Goal: Information Seeking & Learning: Learn about a topic

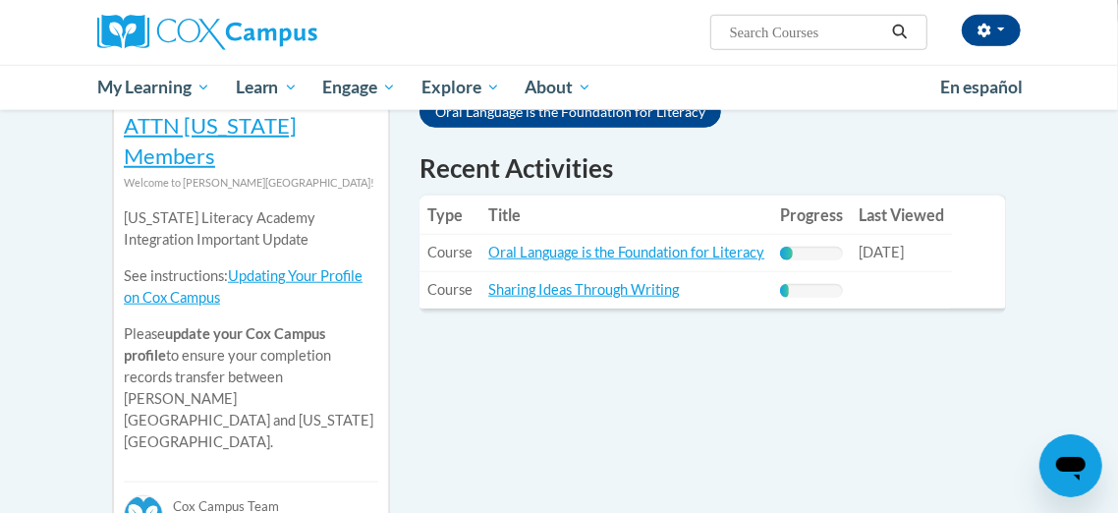
scroll to position [698, 0]
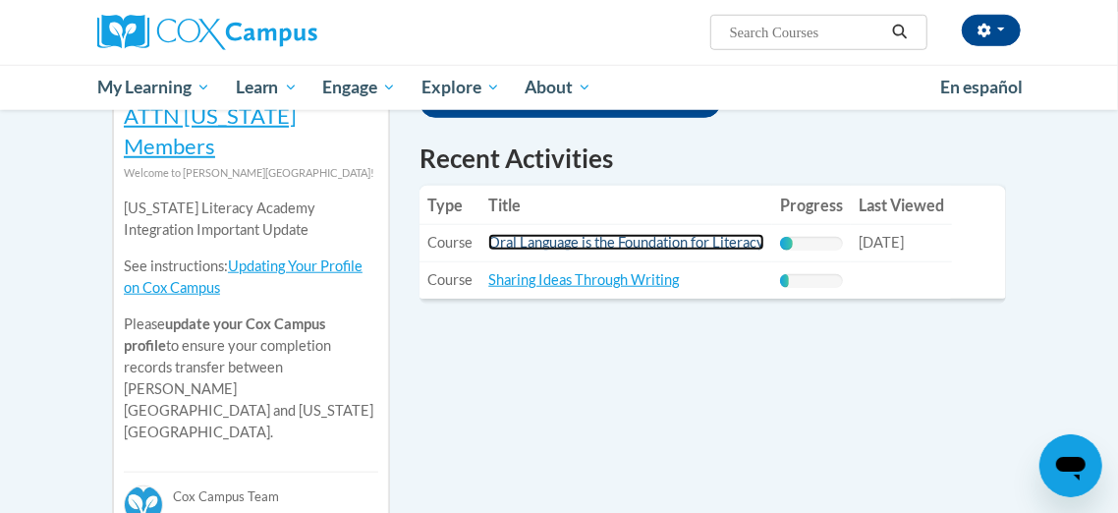
click at [559, 234] on link "Oral Language is the Foundation for Literacy" at bounding box center [626, 242] width 276 height 17
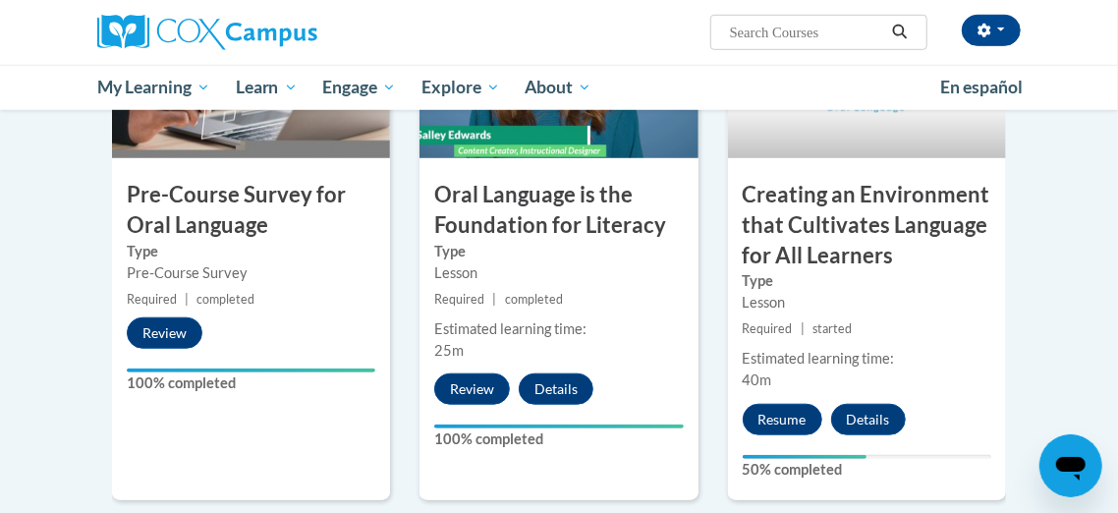
scroll to position [637, 0]
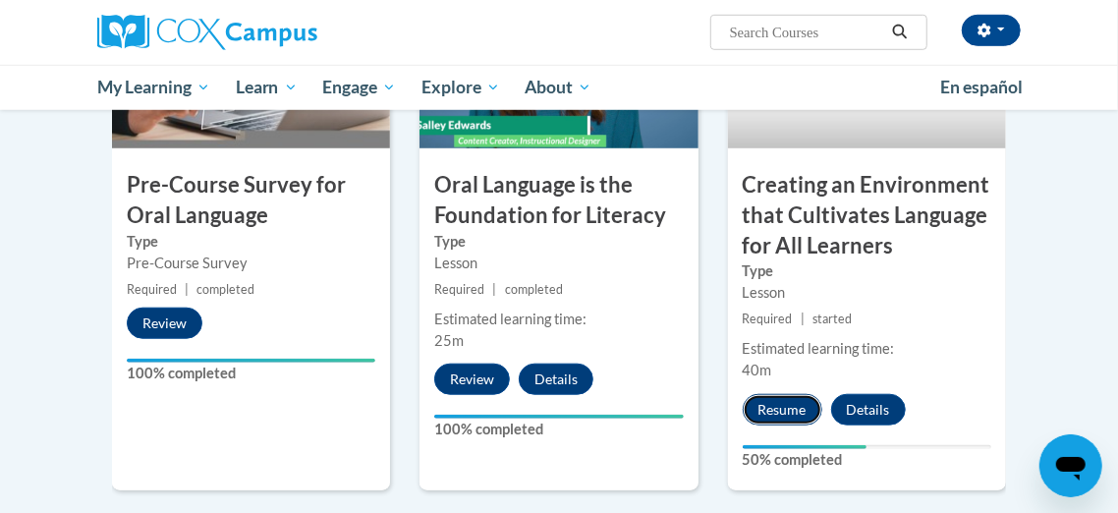
click at [794, 415] on button "Resume" at bounding box center [783, 409] width 80 height 31
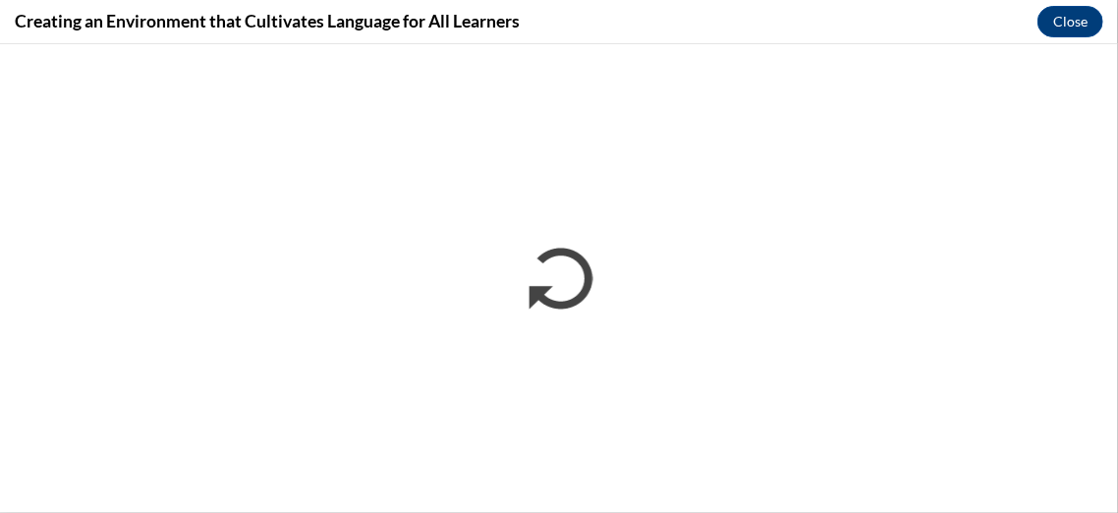
scroll to position [0, 0]
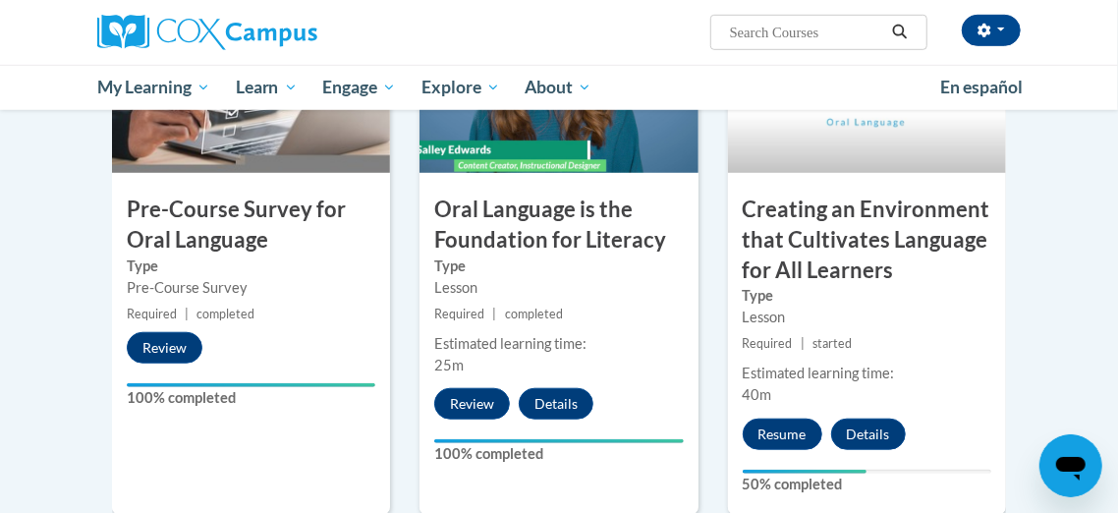
scroll to position [607, 0]
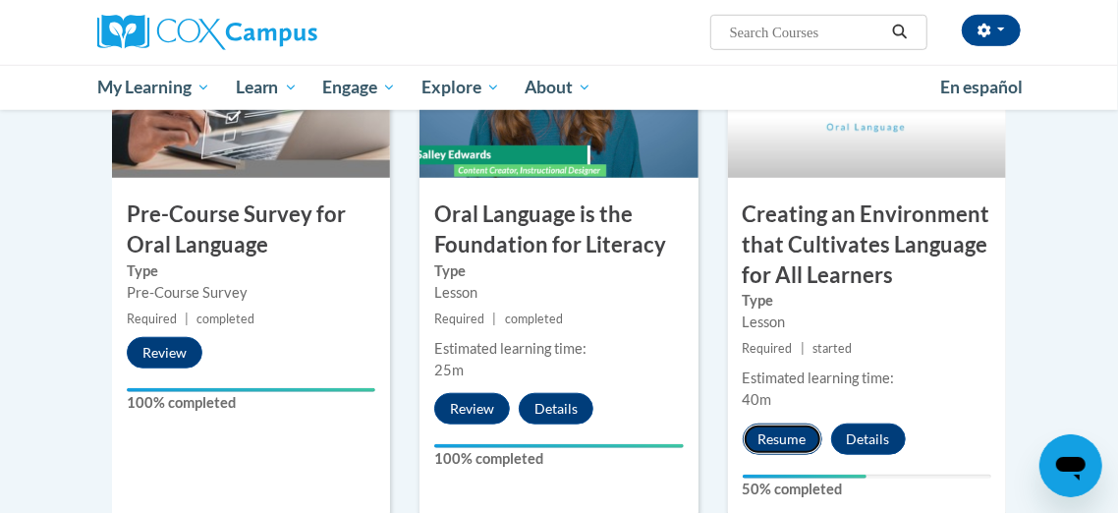
click at [778, 433] on button "Resume" at bounding box center [783, 439] width 80 height 31
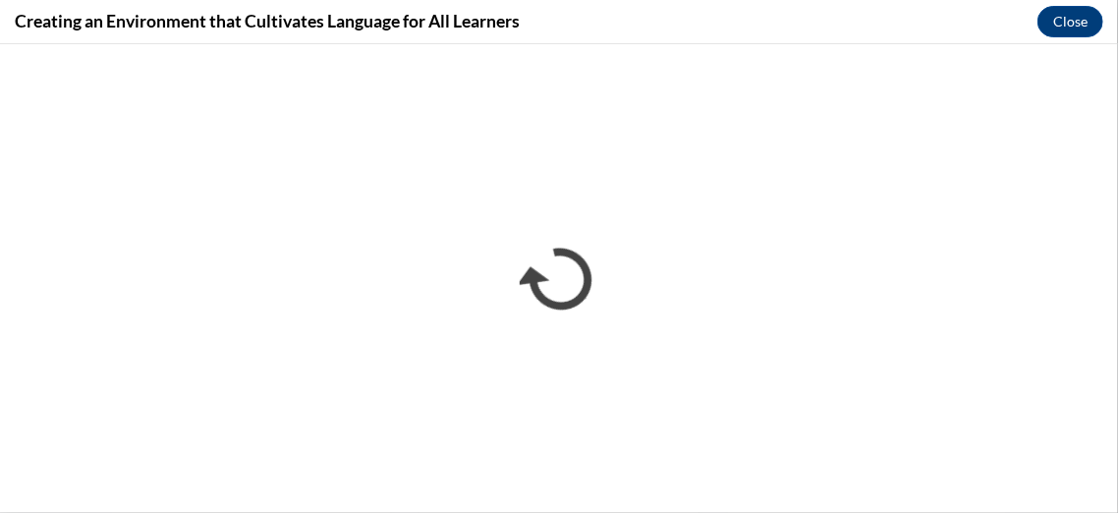
scroll to position [0, 0]
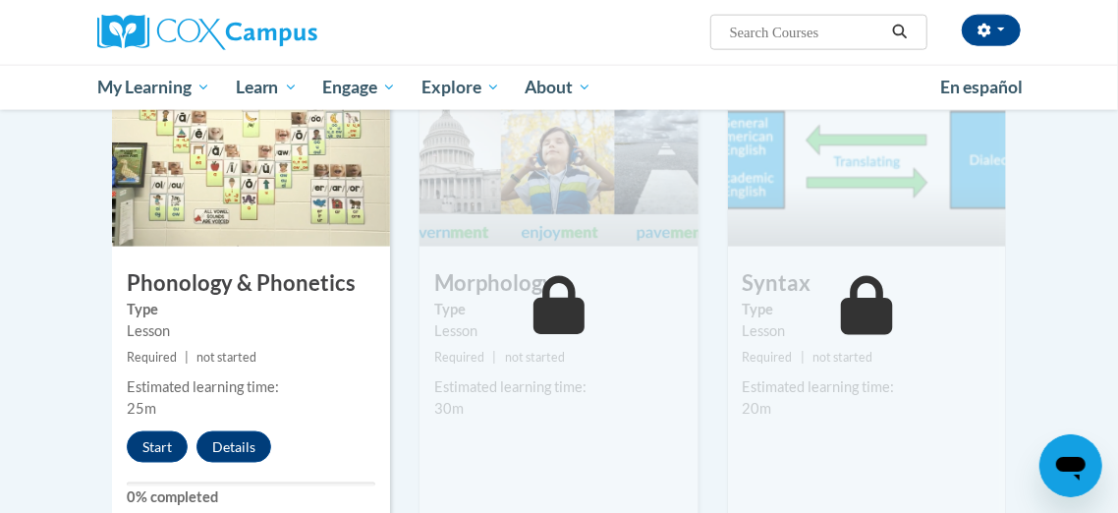
scroll to position [1116, 0]
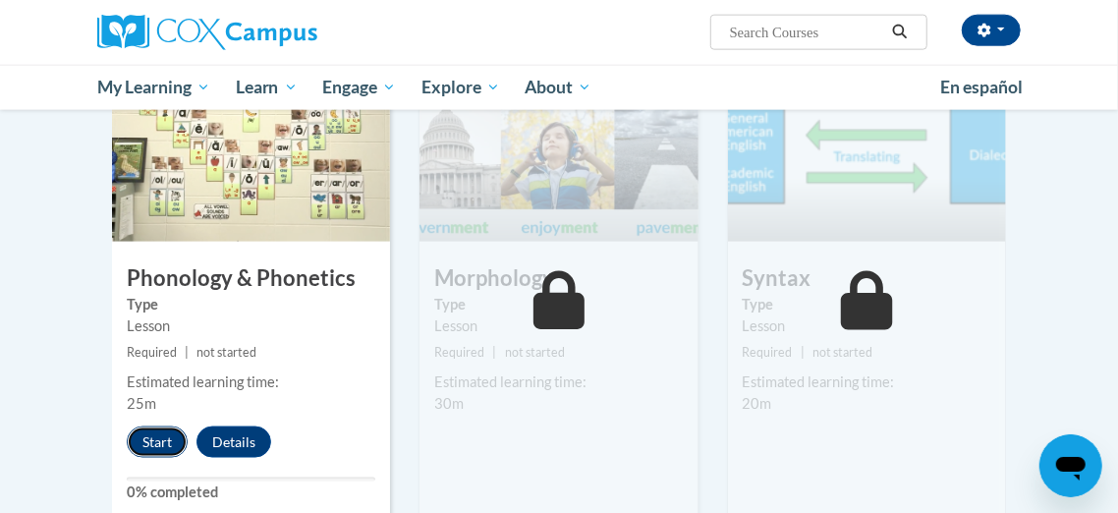
click at [166, 442] on button "Start" at bounding box center [157, 442] width 61 height 31
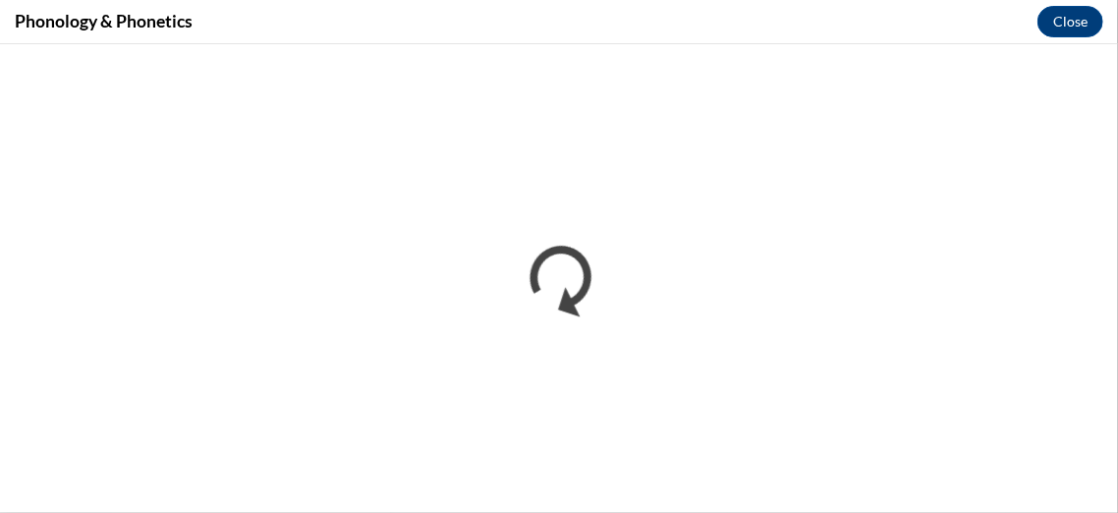
scroll to position [0, 0]
